Goal: Check status: Check status

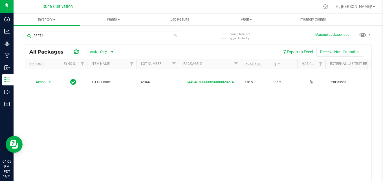
scroll to position [0, 22]
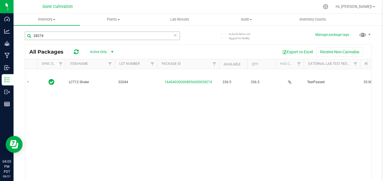
click at [107, 33] on input "28274" at bounding box center [102, 36] width 155 height 8
type input "2"
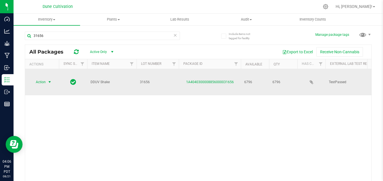
type input "31656"
click at [37, 78] on span "Action" at bounding box center [38, 82] width 15 height 8
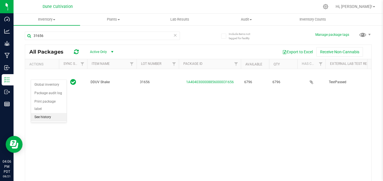
click at [62, 113] on li "See history" at bounding box center [49, 117] width 36 height 8
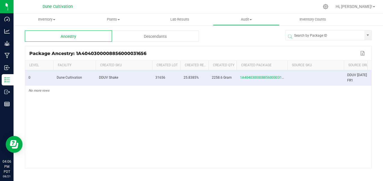
click at [136, 34] on div "Descendants" at bounding box center [155, 35] width 87 height 11
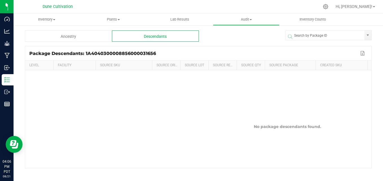
click at [83, 37] on div "Ancestry" at bounding box center [68, 35] width 87 height 11
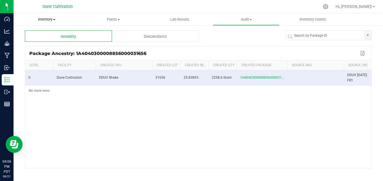
click at [57, 24] on uib-tab-heading "Inventory All packages All inventory Waste log" at bounding box center [47, 20] width 67 height 12
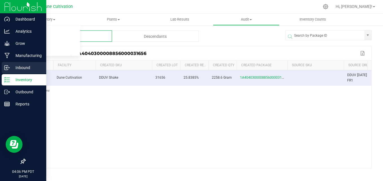
click at [9, 68] on circle at bounding box center [9, 67] width 1 height 1
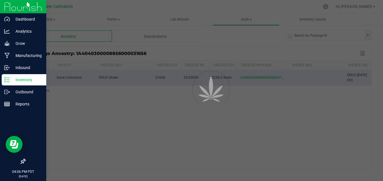
click at [14, 79] on p "Inventory" at bounding box center [27, 79] width 34 height 7
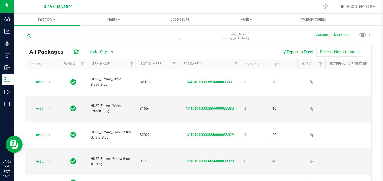
click at [94, 37] on input "text" at bounding box center [102, 36] width 155 height 8
